Goal: Transaction & Acquisition: Purchase product/service

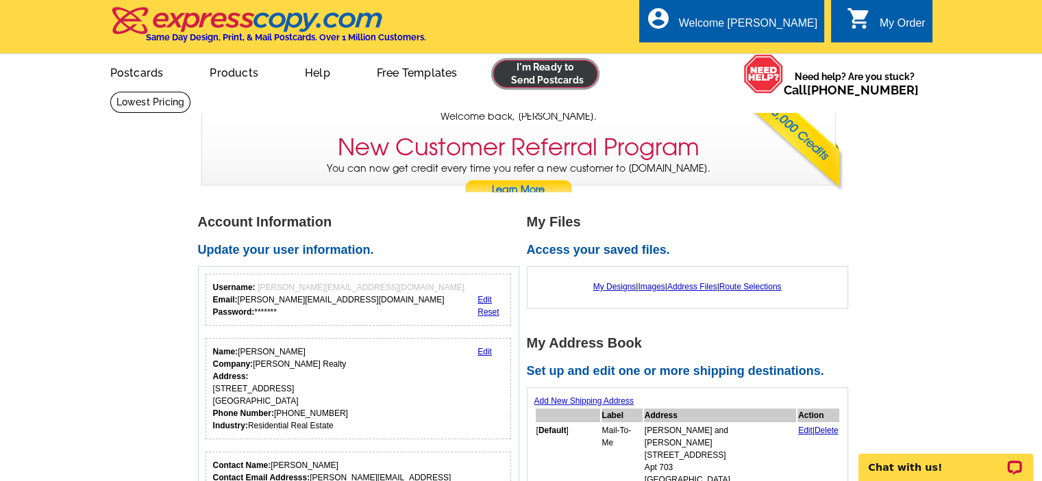
click at [531, 71] on link at bounding box center [545, 73] width 105 height 27
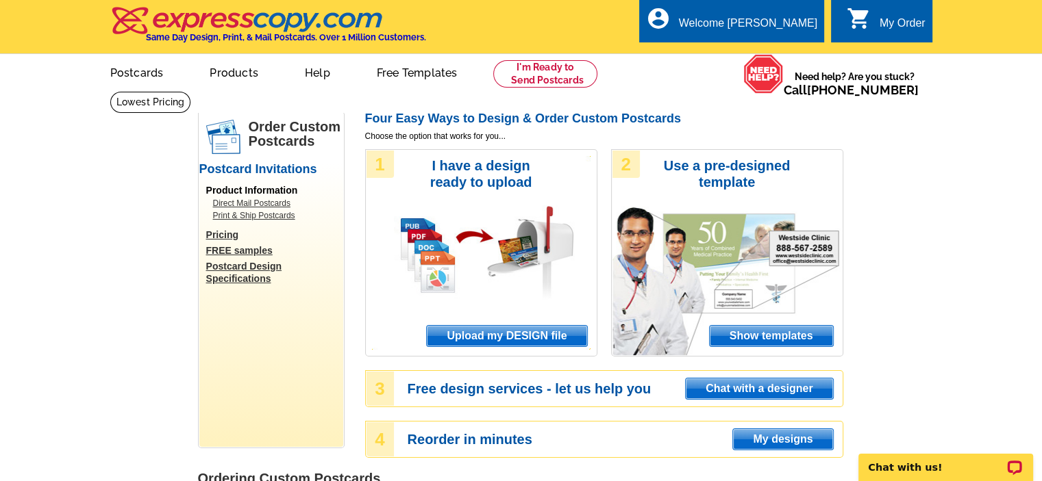
click at [482, 339] on span "Upload my DESIGN file" at bounding box center [507, 336] width 160 height 21
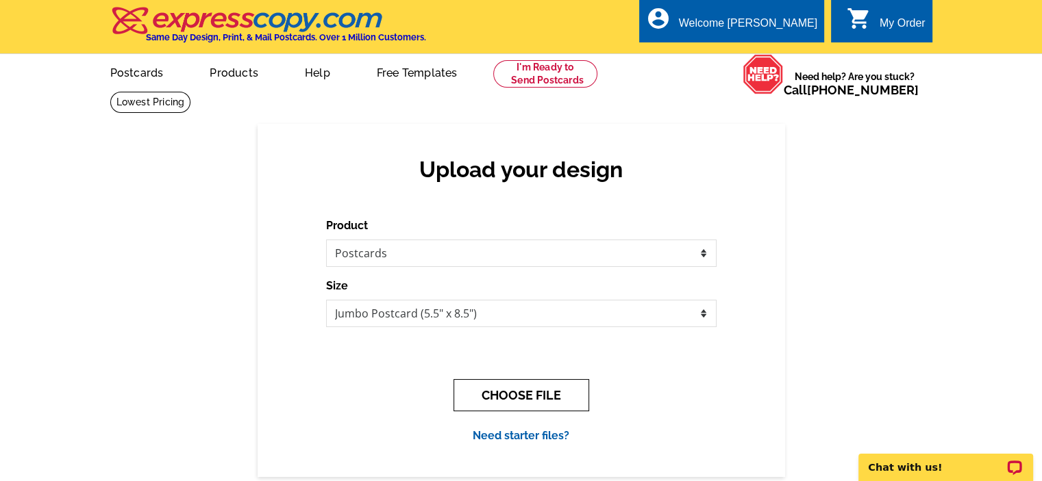
click at [520, 388] on button "CHOOSE FILE" at bounding box center [521, 395] width 136 height 32
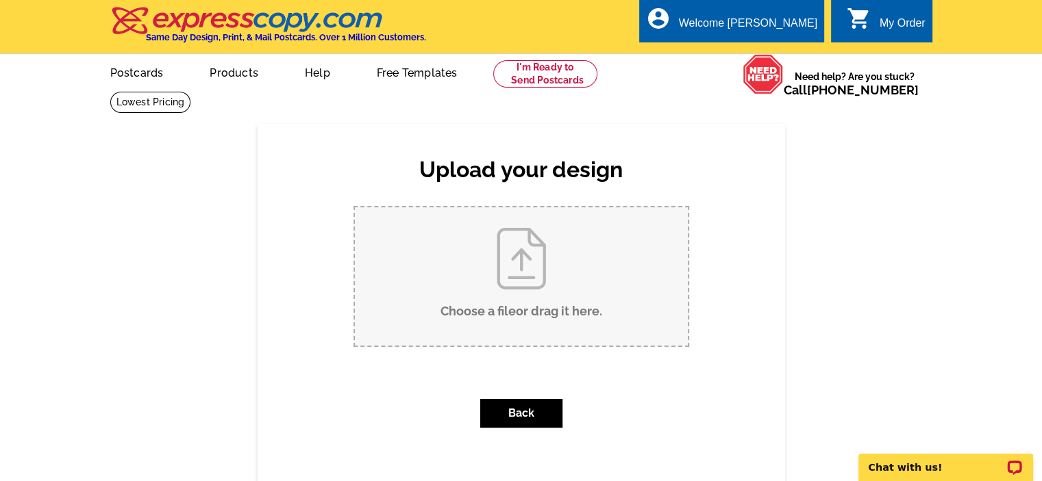
click at [516, 324] on input "Choose a file or drag it here ." at bounding box center [521, 277] width 333 height 138
type input "C:\fakepath\Just LISTED 3555 S Atlantic 606 PC.pdf"
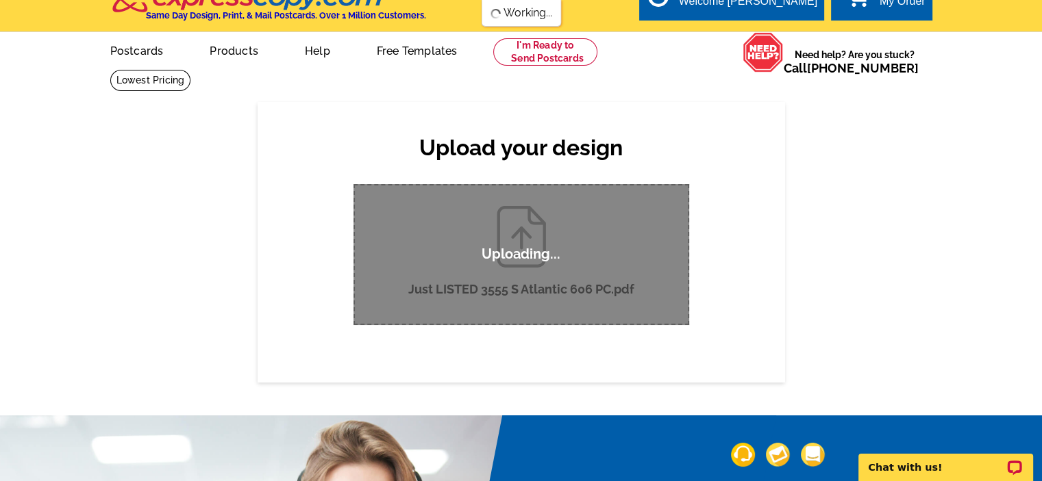
scroll to position [23, 0]
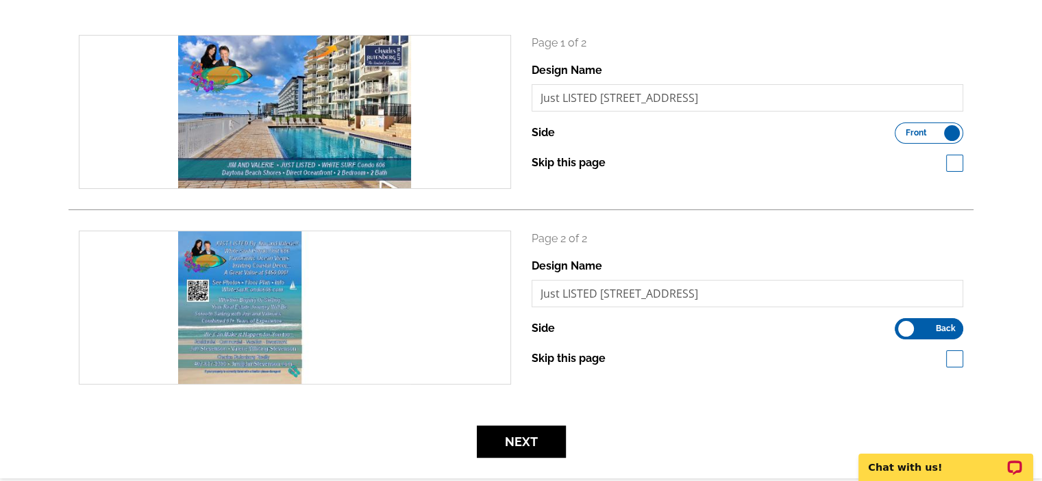
scroll to position [194, 0]
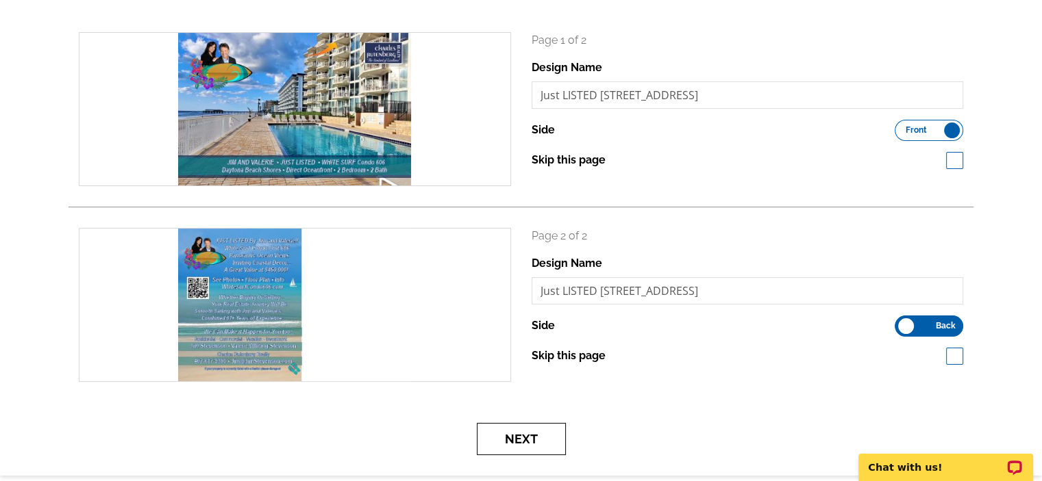
click at [508, 435] on button "Next" at bounding box center [521, 439] width 89 height 32
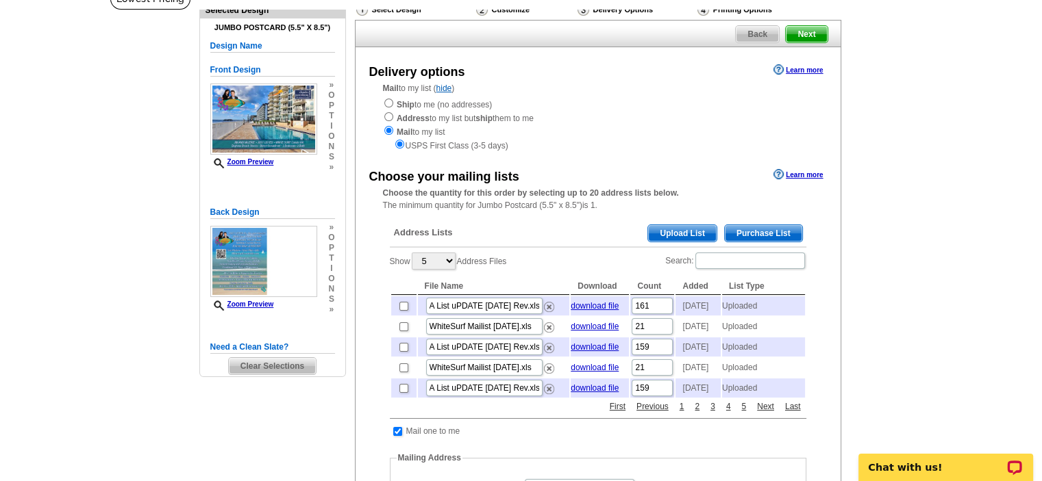
scroll to position [110, 0]
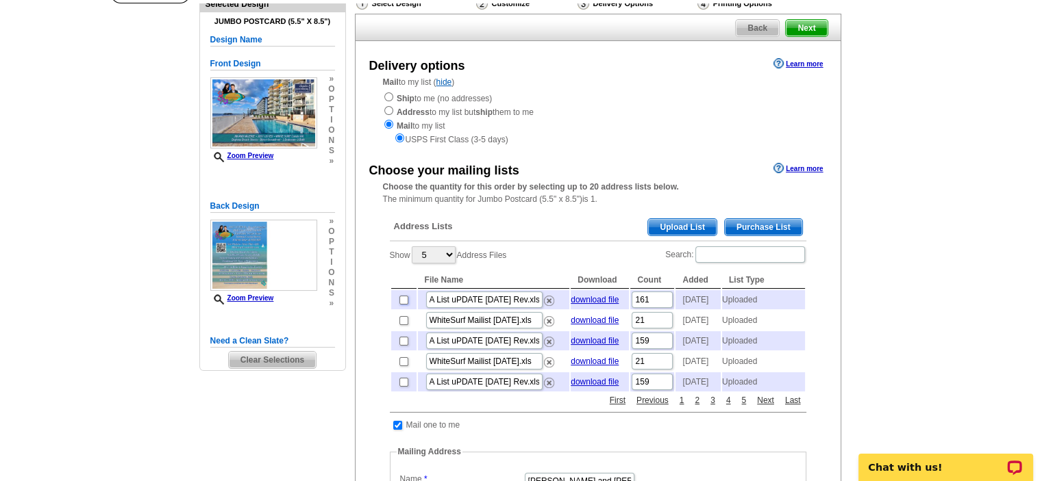
click at [400, 301] on input "checkbox" at bounding box center [403, 300] width 9 height 9
checkbox input "true"
click at [403, 325] on input "checkbox" at bounding box center [403, 320] width 9 height 9
checkbox input "true"
click at [405, 324] on input "checkbox" at bounding box center [403, 320] width 9 height 9
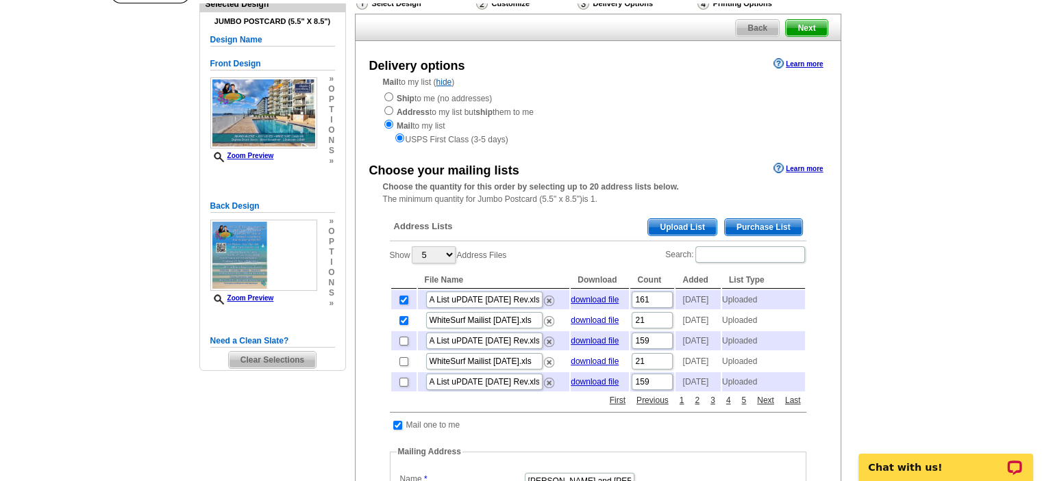
checkbox input "false"
click at [664, 225] on span "Upload List" at bounding box center [682, 227] width 68 height 16
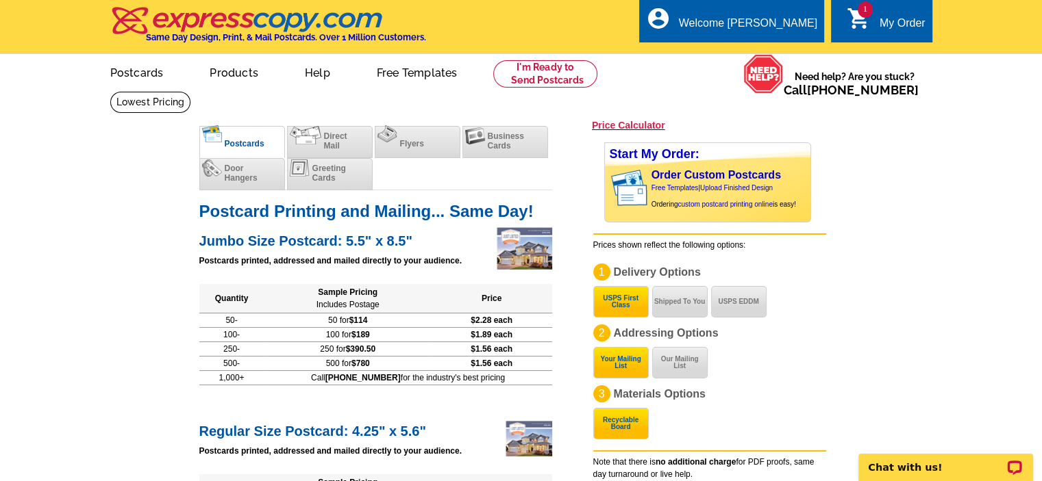
click at [885, 21] on div "My Order" at bounding box center [902, 26] width 46 height 19
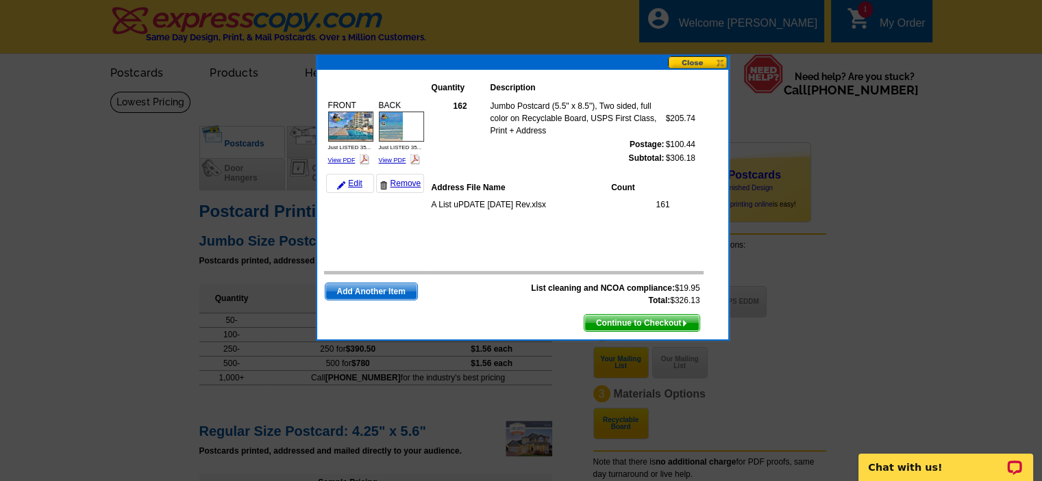
click at [386, 290] on span "Add Another Item" at bounding box center [371, 292] width 92 height 16
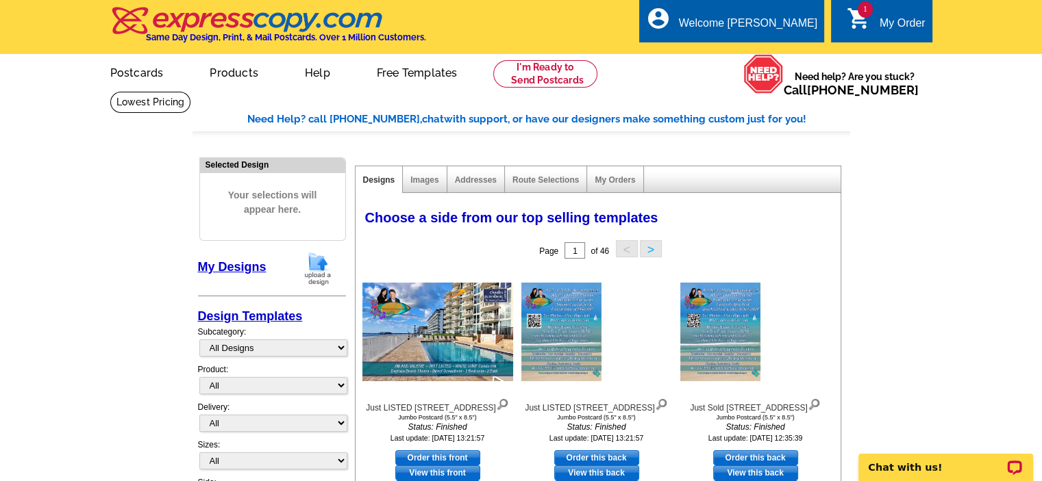
click at [873, 16] on link "1 shopping_cart My Order" at bounding box center [885, 23] width 79 height 17
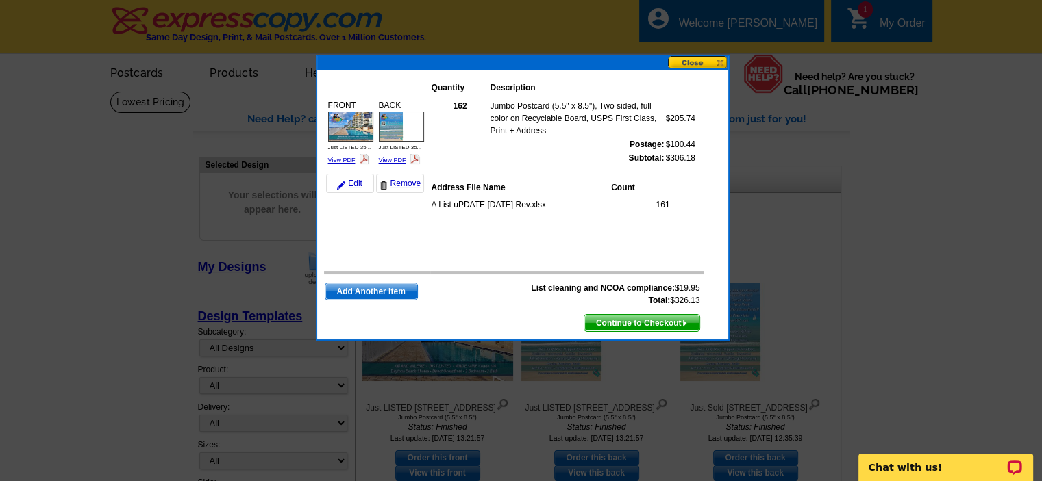
click at [701, 60] on button at bounding box center [698, 62] width 60 height 13
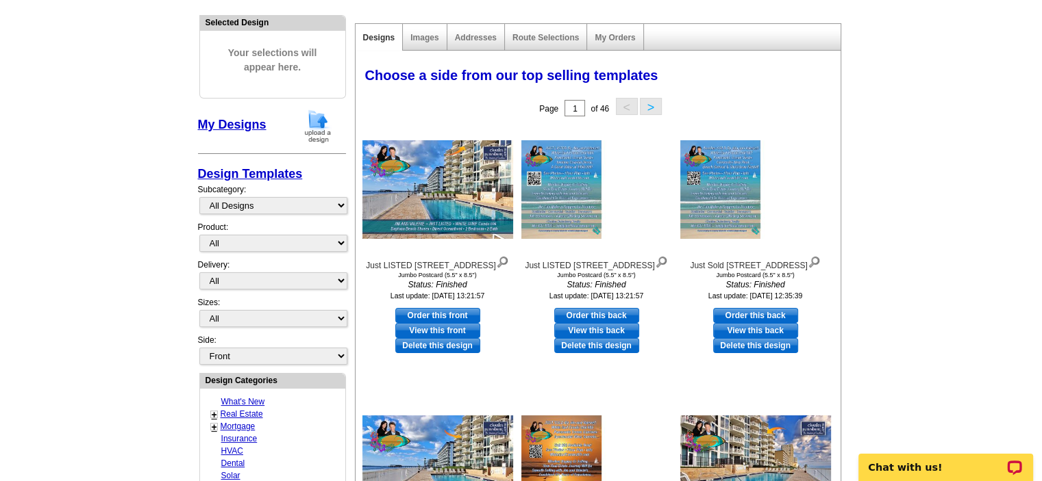
scroll to position [154, 0]
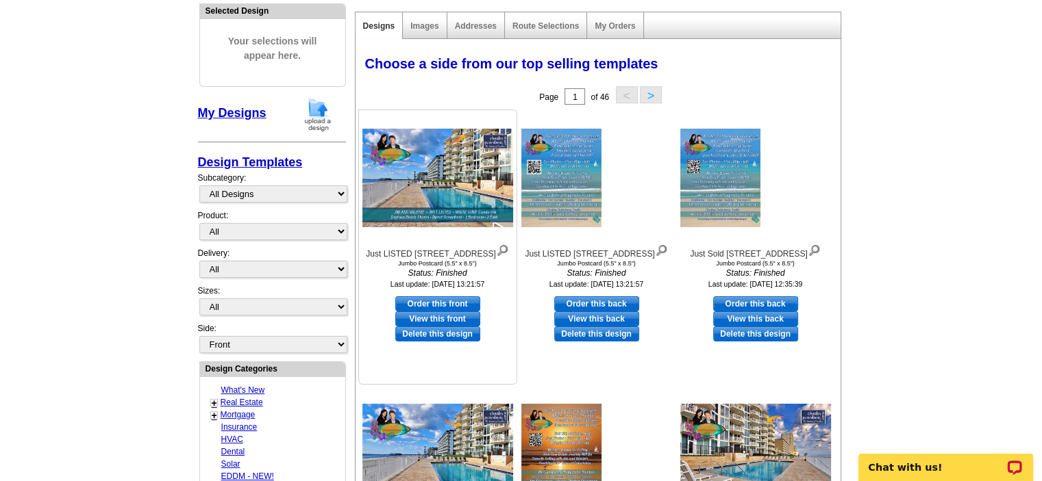
click at [427, 309] on link "Order this front" at bounding box center [437, 304] width 85 height 15
select select "2"
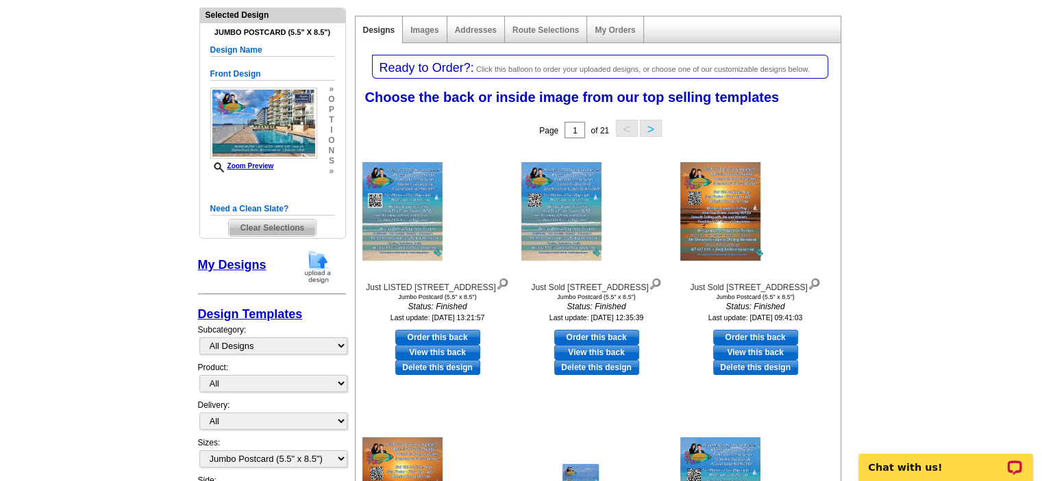
scroll to position [155, 0]
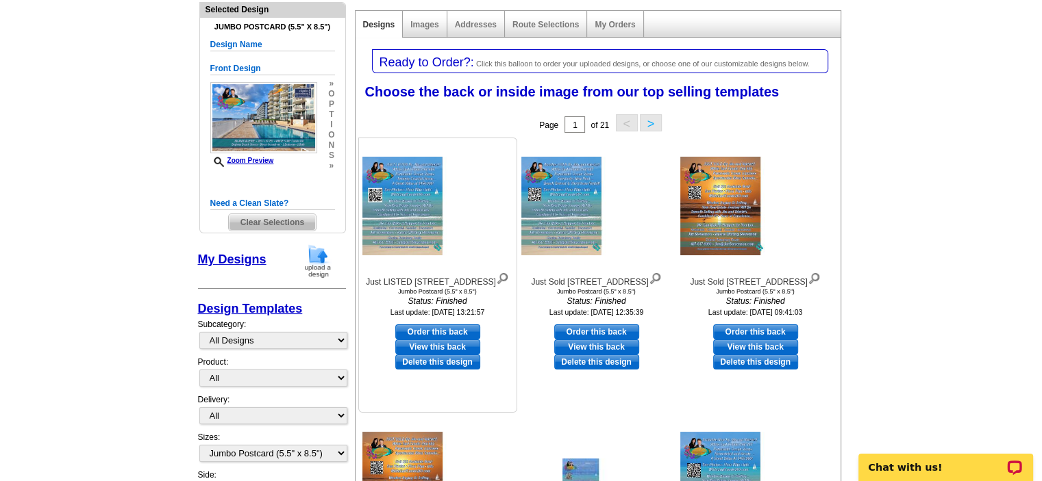
click at [447, 339] on link "Order this back" at bounding box center [437, 332] width 85 height 15
select select "front"
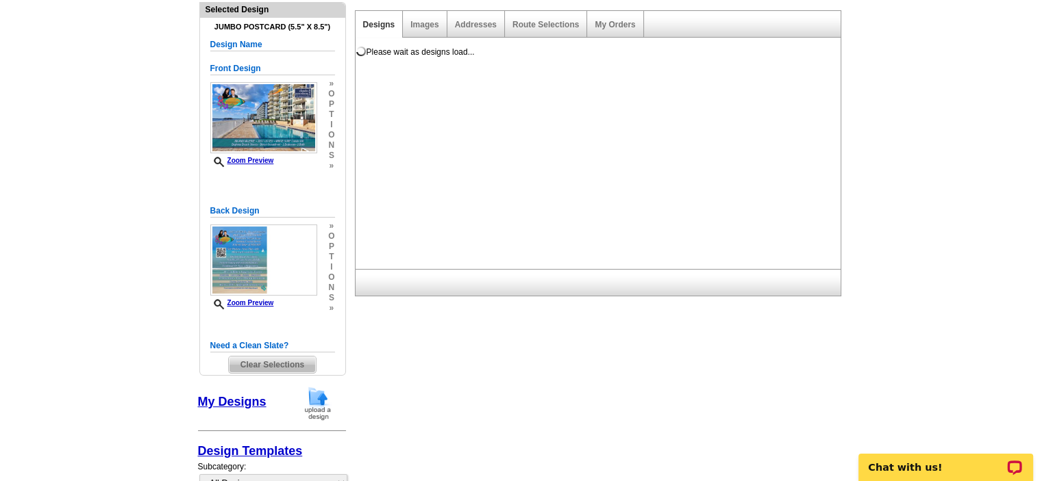
scroll to position [0, 0]
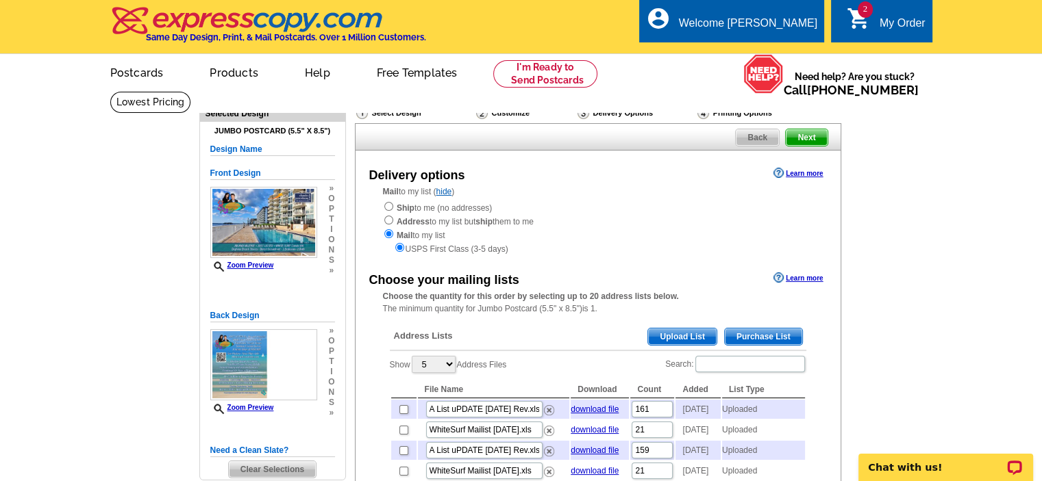
click at [679, 336] on span "Upload List" at bounding box center [682, 337] width 68 height 16
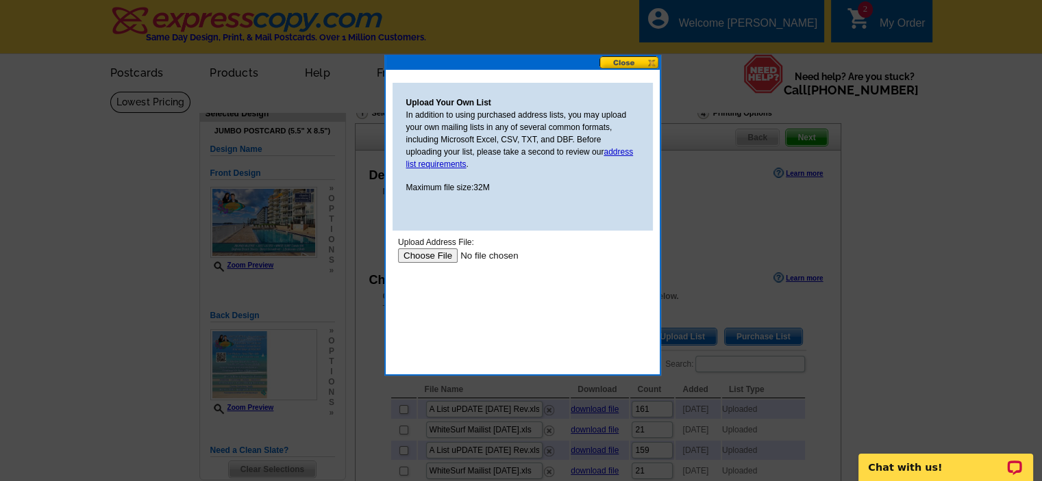
click at [440, 257] on input "file" at bounding box center [483, 256] width 173 height 14
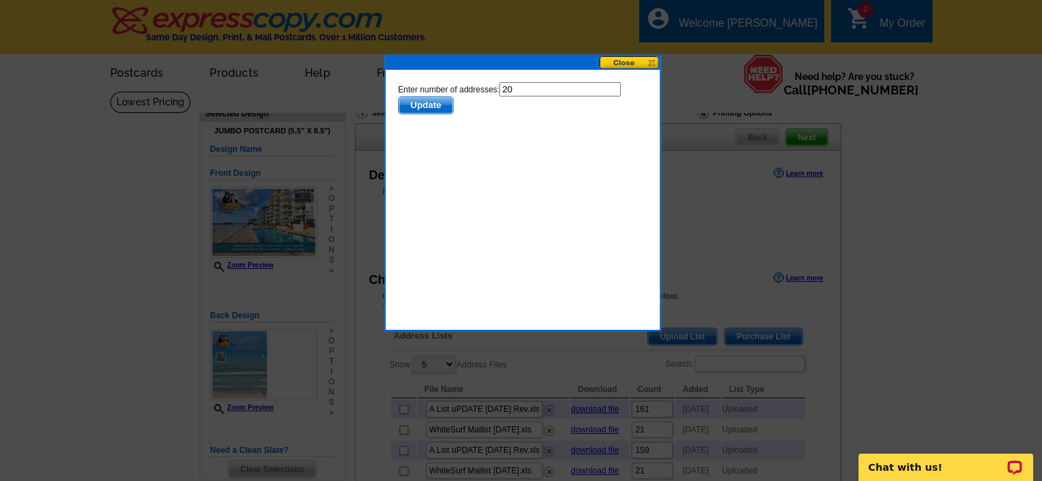
click at [452, 104] on span "Update" at bounding box center [425, 105] width 54 height 16
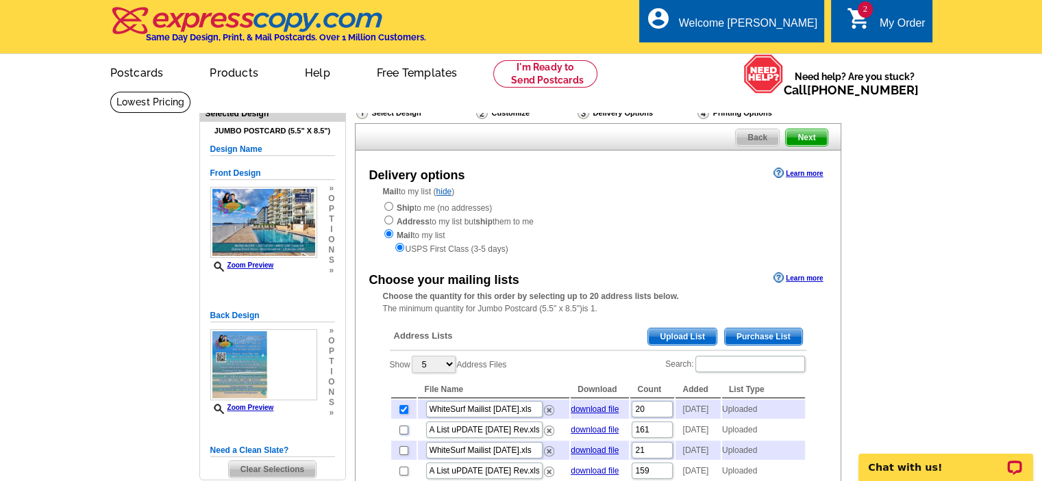
click at [403, 435] on input "checkbox" at bounding box center [403, 430] width 9 height 9
checkbox input "true"
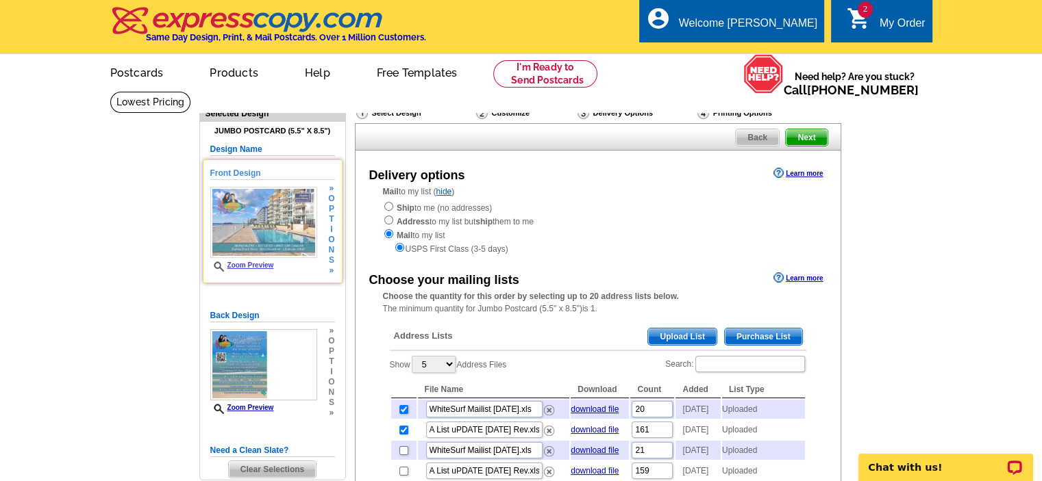
click at [257, 265] on link "Zoom Preview" at bounding box center [242, 266] width 64 height 8
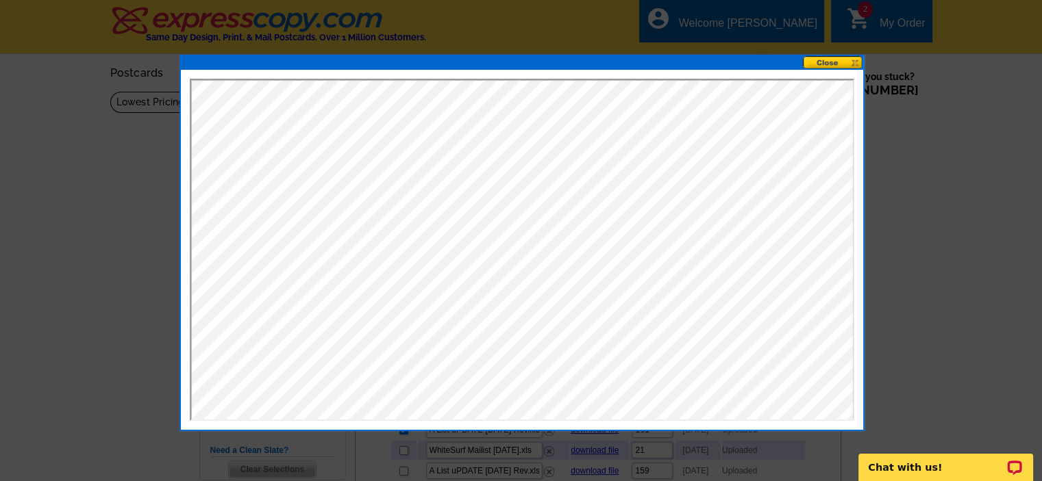
click at [820, 60] on button at bounding box center [833, 62] width 60 height 13
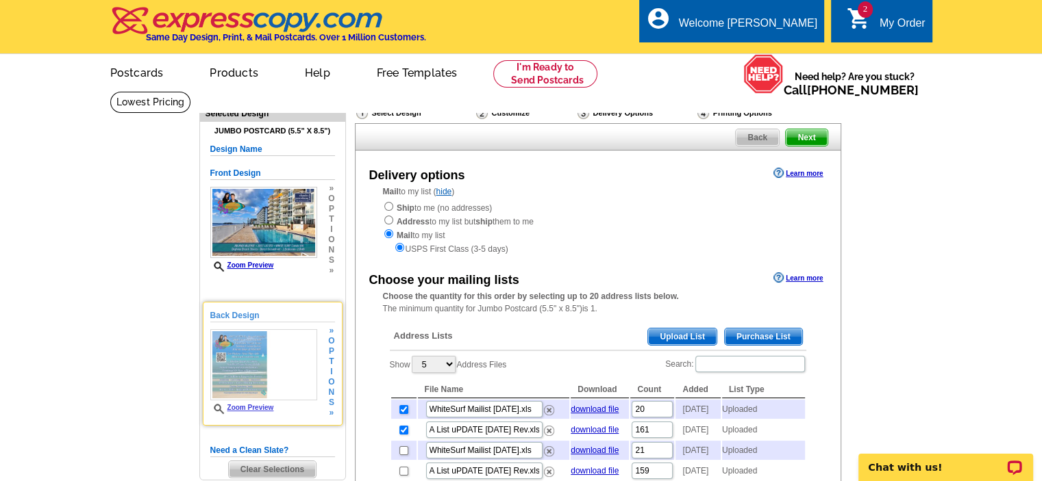
click at [253, 403] on div "Zoom Preview" at bounding box center [263, 371] width 107 height 85
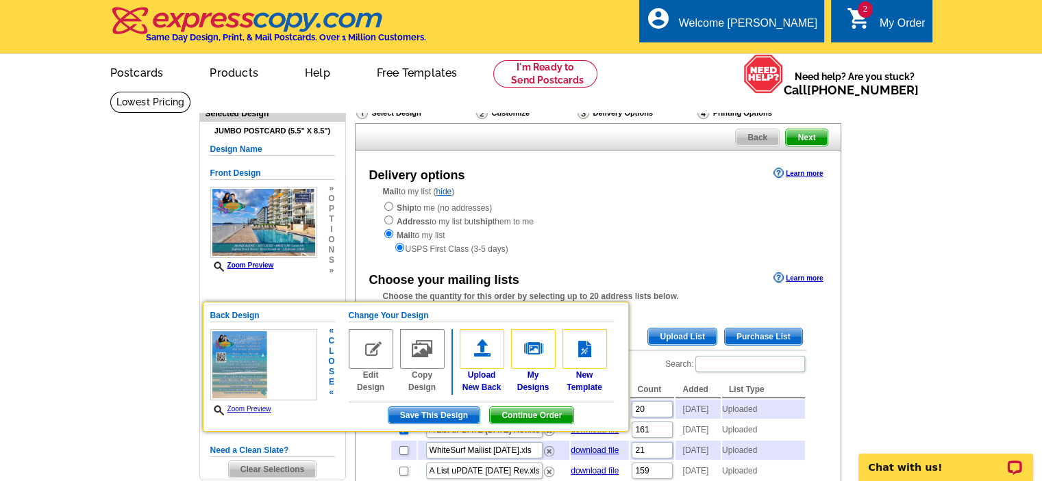
click at [263, 411] on link "Zoom Preview" at bounding box center [240, 409] width 61 height 8
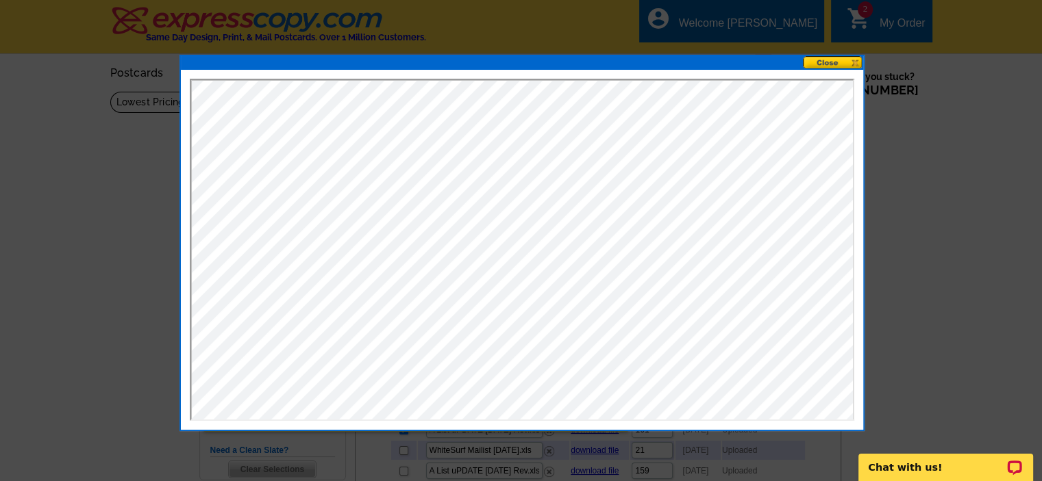
click at [825, 62] on button at bounding box center [833, 62] width 60 height 13
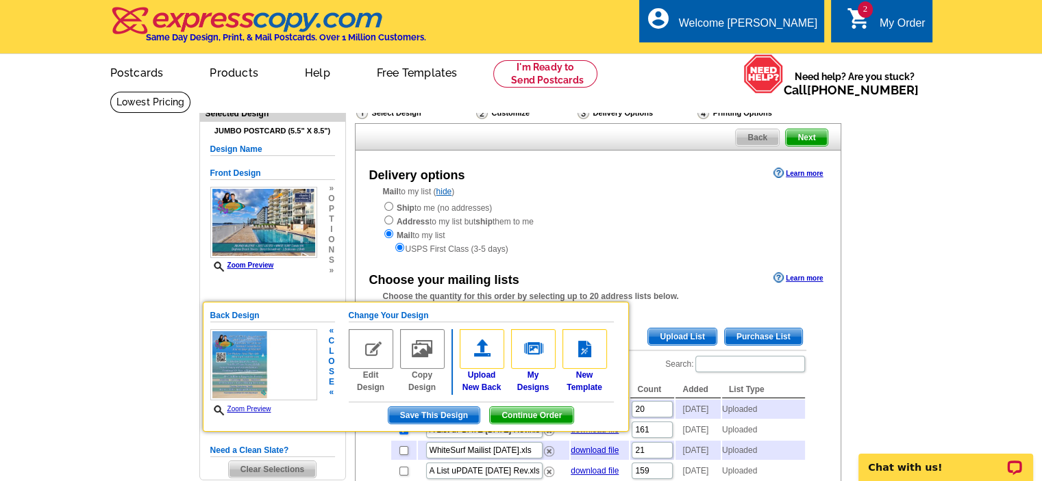
click at [537, 414] on span "Continue Order" at bounding box center [532, 415] width 84 height 16
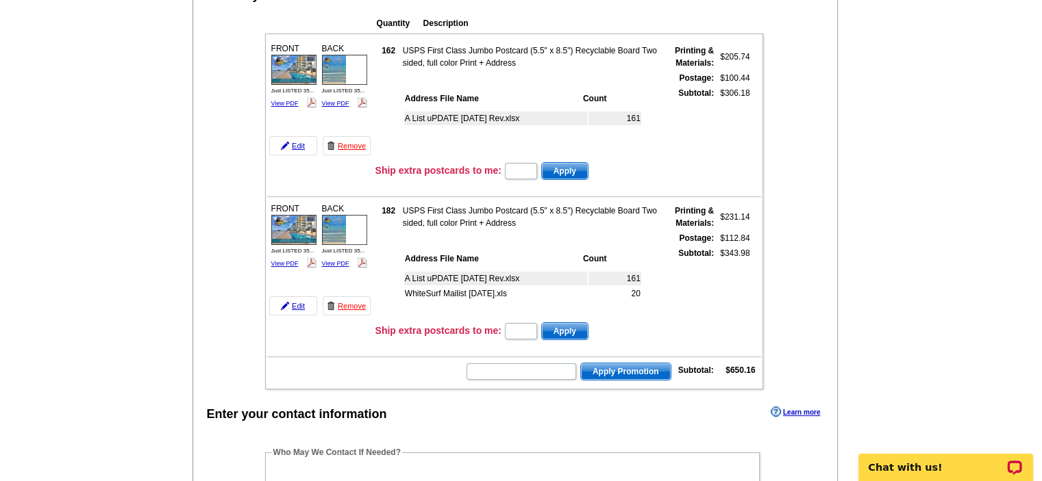
scroll to position [158, 0]
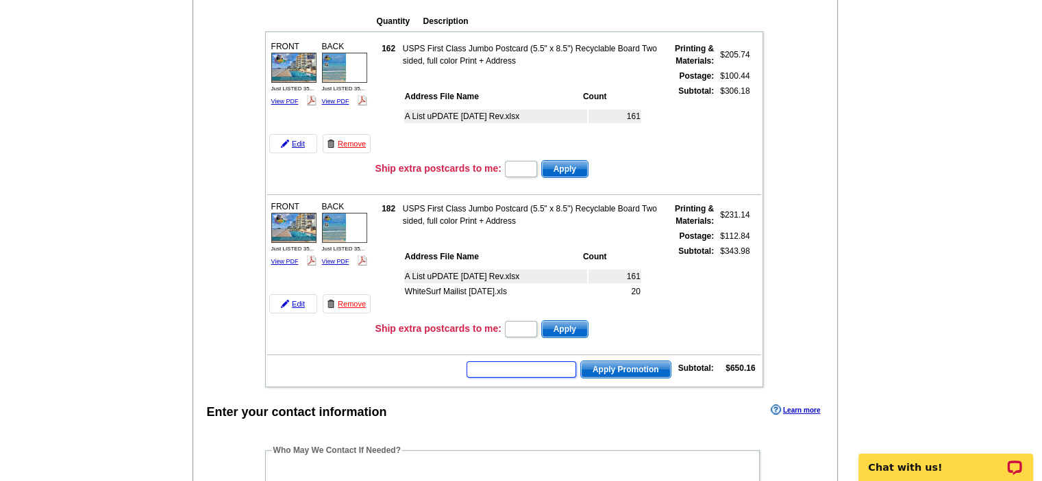
click at [529, 362] on input "text" at bounding box center [521, 370] width 110 height 16
drag, startPoint x: 343, startPoint y: 140, endPoint x: 576, endPoint y: 39, distance: 253.9
click at [343, 140] on link "Remove" at bounding box center [347, 143] width 48 height 19
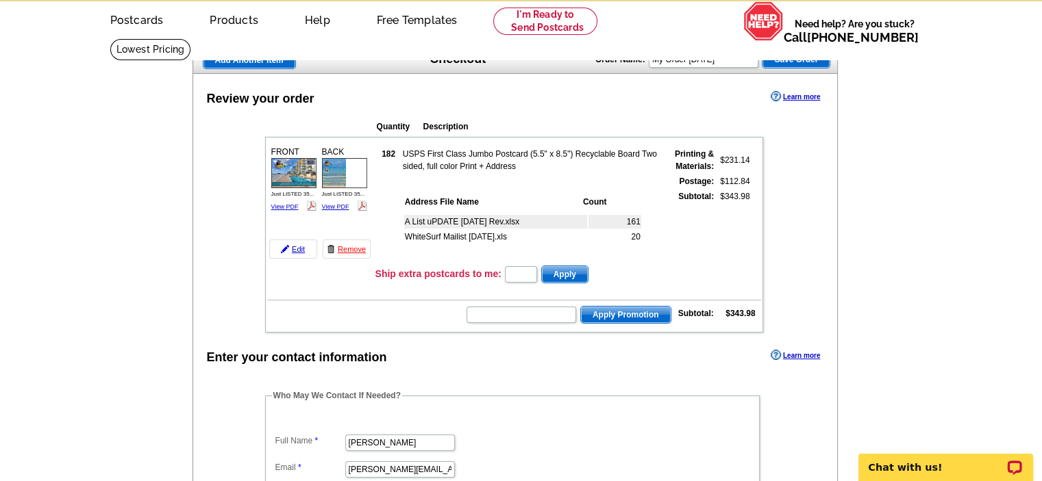
scroll to position [62, 0]
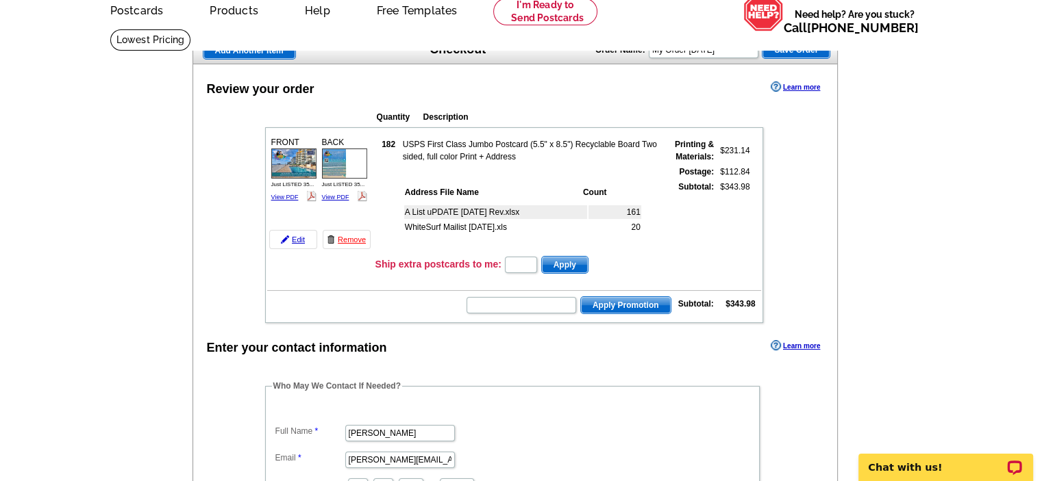
click at [301, 168] on img at bounding box center [293, 164] width 45 height 30
click at [337, 194] on link "View PDF" at bounding box center [335, 197] width 27 height 7
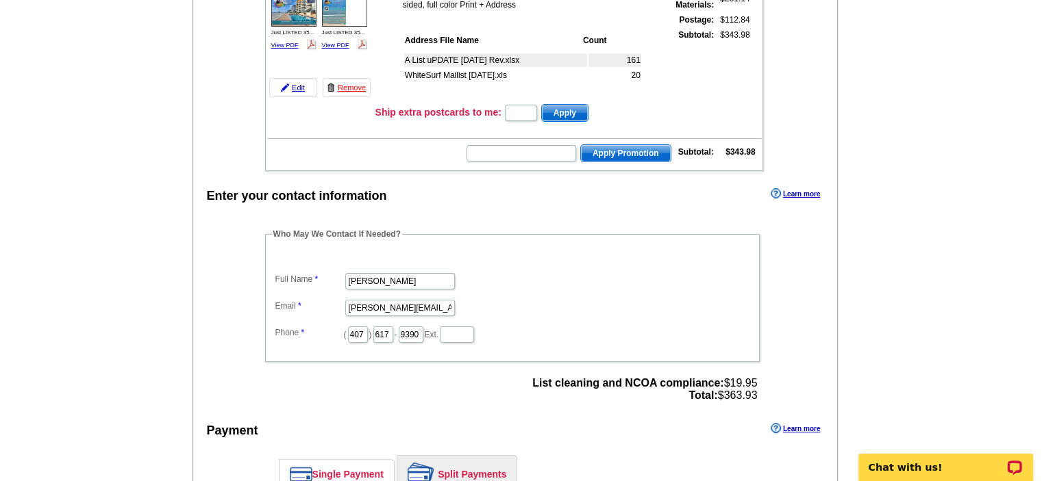
scroll to position [218, 0]
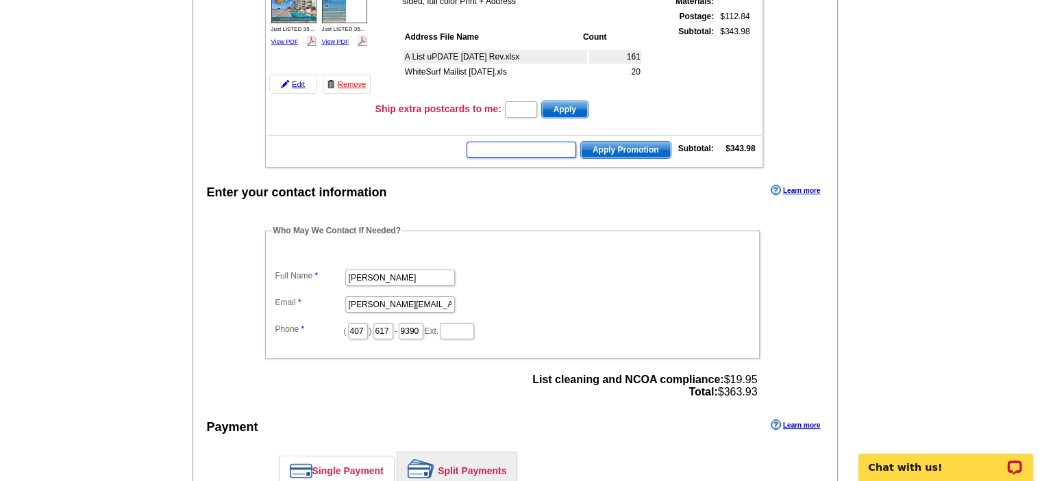
click at [549, 147] on input "text" at bounding box center [521, 150] width 110 height 16
type input "PMUSA50"
click at [612, 142] on span "Apply Promotion" at bounding box center [626, 150] width 90 height 16
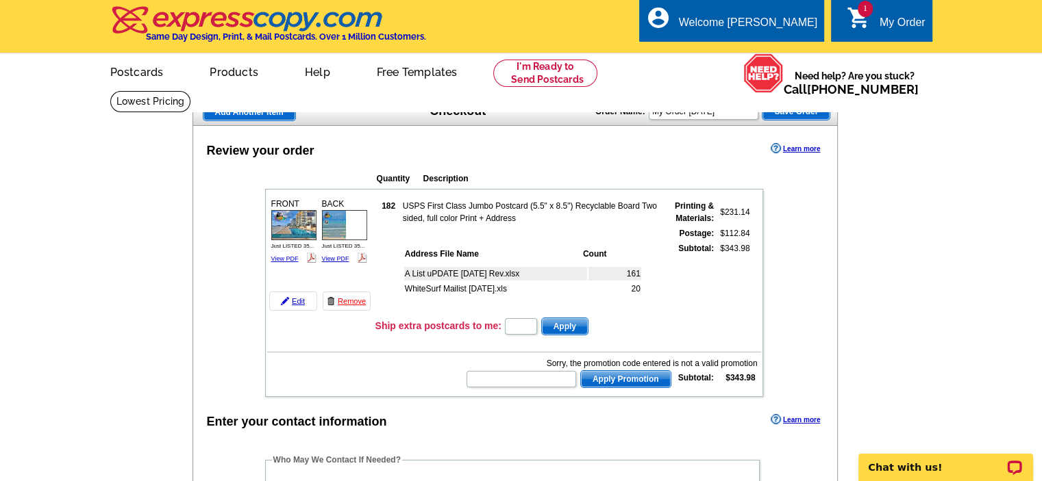
scroll to position [2, 0]
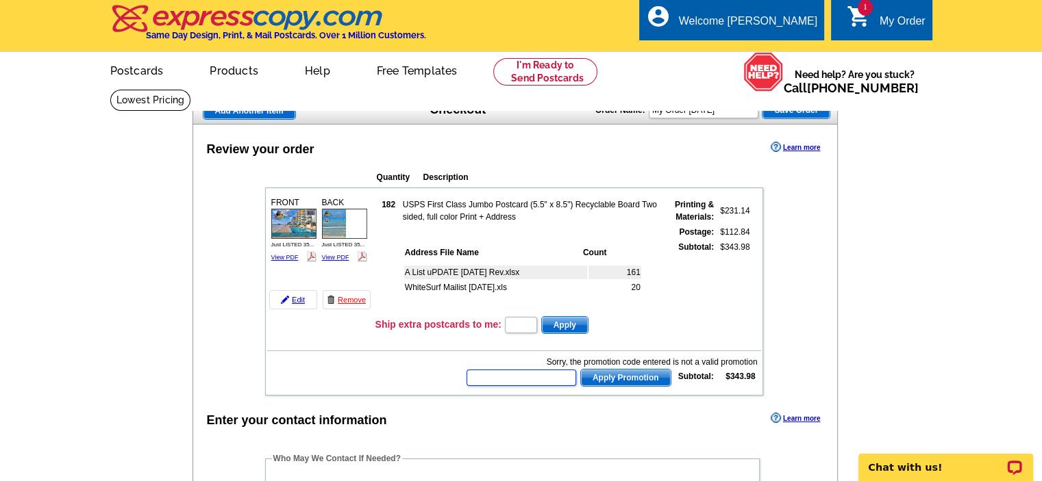
click at [537, 372] on input "text" at bounding box center [521, 378] width 110 height 16
type input "hurry40"
click at [616, 377] on span "Apply Promotion" at bounding box center [626, 378] width 90 height 16
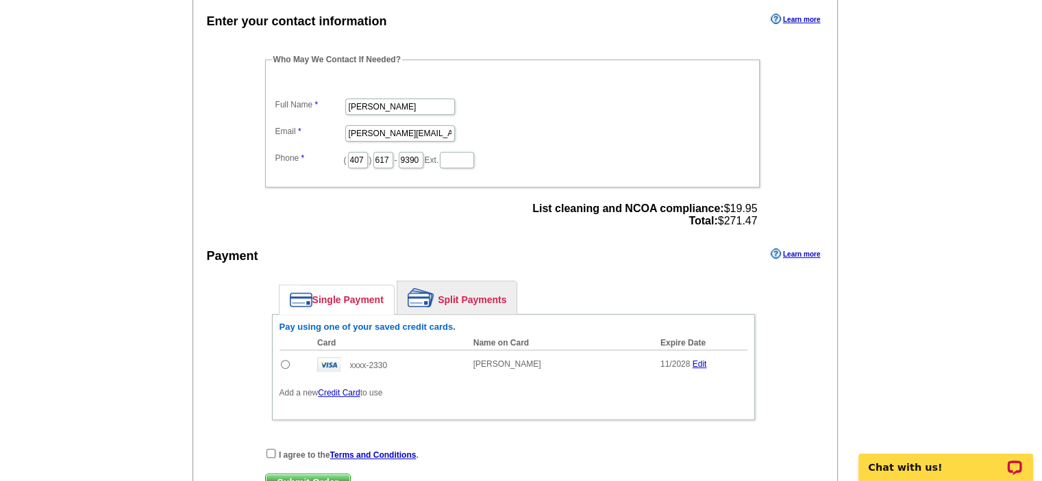
scroll to position [436, 0]
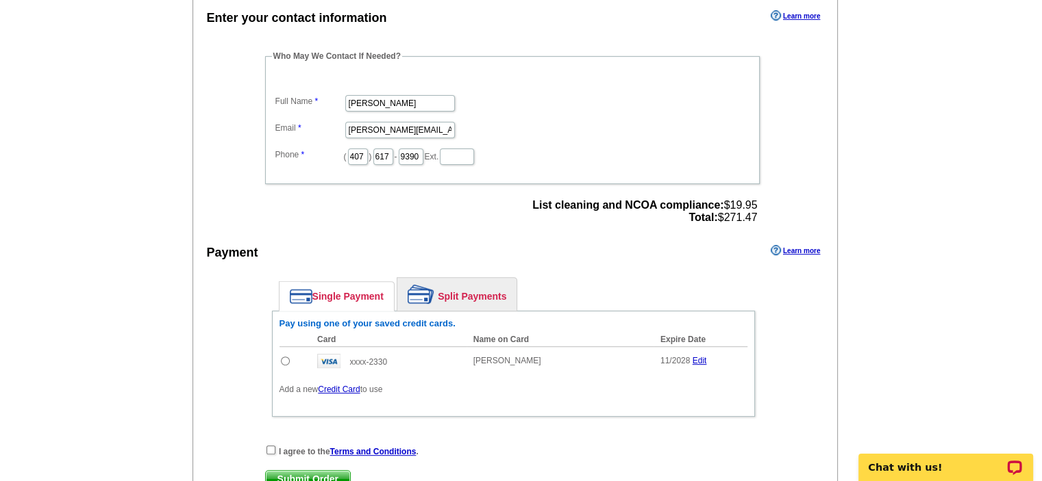
click at [282, 357] on input "radio" at bounding box center [285, 361] width 9 height 9
radio input "true"
click at [270, 446] on input "checkbox" at bounding box center [270, 450] width 9 height 9
checkbox input "true"
click at [304, 473] on span "Submit Order" at bounding box center [308, 479] width 84 height 16
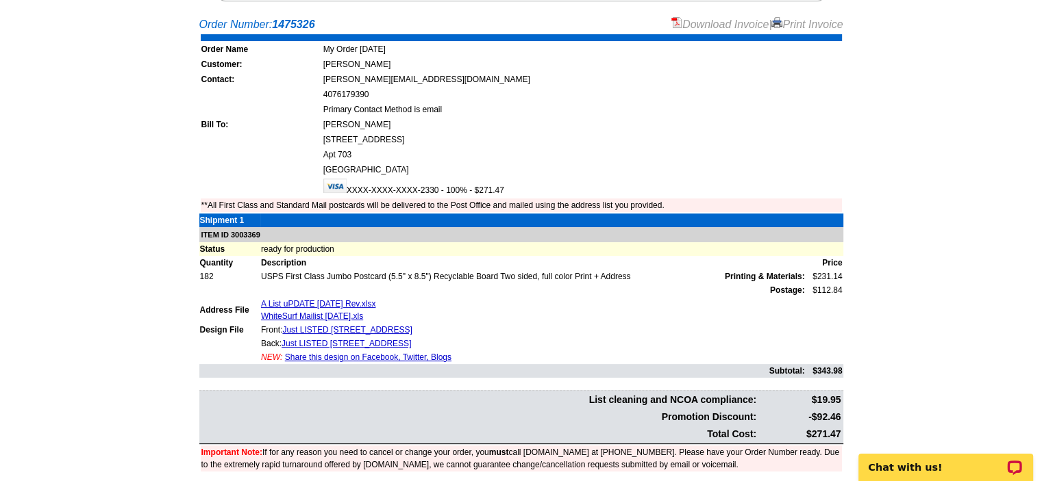
scroll to position [255, 0]
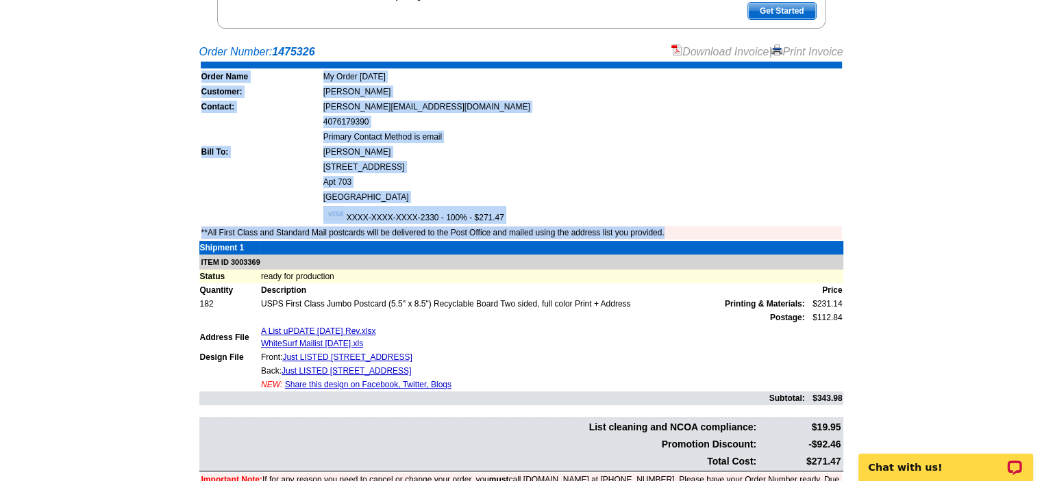
drag, startPoint x: 1038, startPoint y: 238, endPoint x: 1041, endPoint y: 187, distance: 51.5
click at [1041, 187] on main "Order Number: 1475326 Download Invoice | Print Invoice Order Name My Order [DAT…" at bounding box center [521, 285] width 1042 height 496
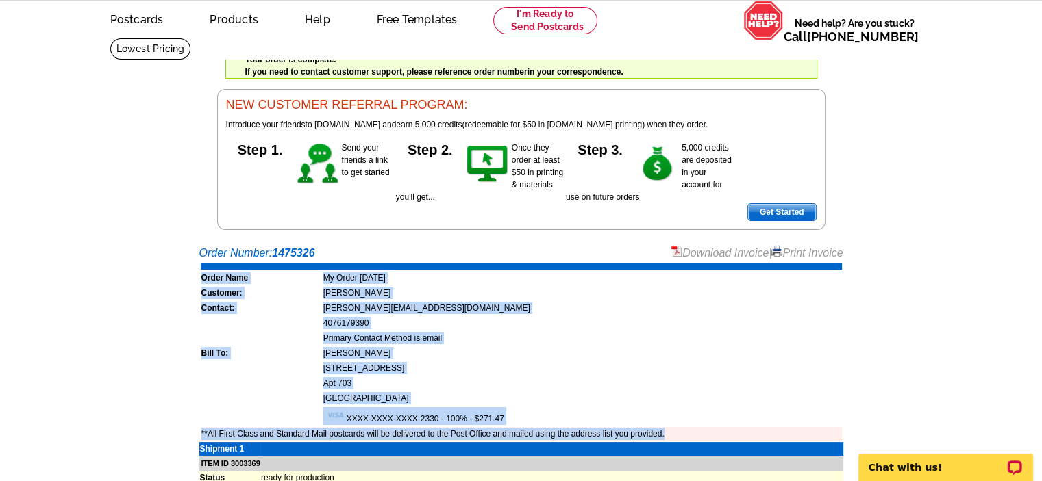
scroll to position [0, 0]
